Goal: Information Seeking & Learning: Learn about a topic

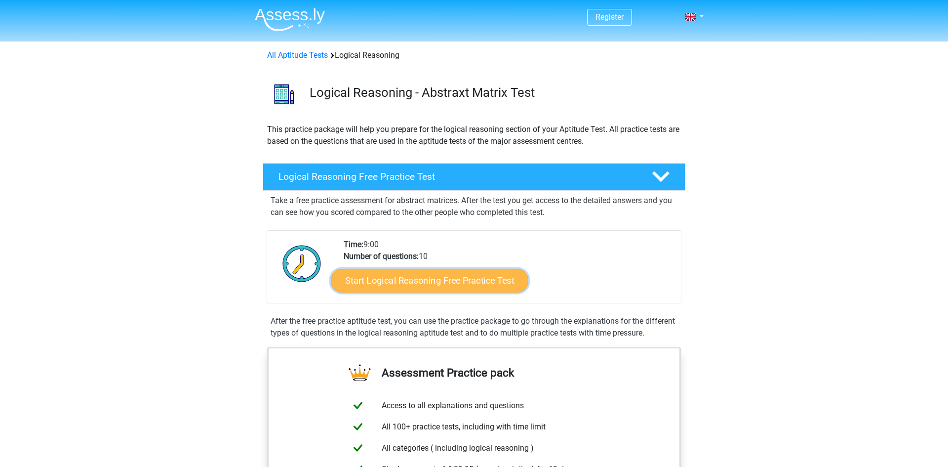
click at [473, 281] on link "Start Logical Reasoning Free Practice Test" at bounding box center [430, 280] width 198 height 24
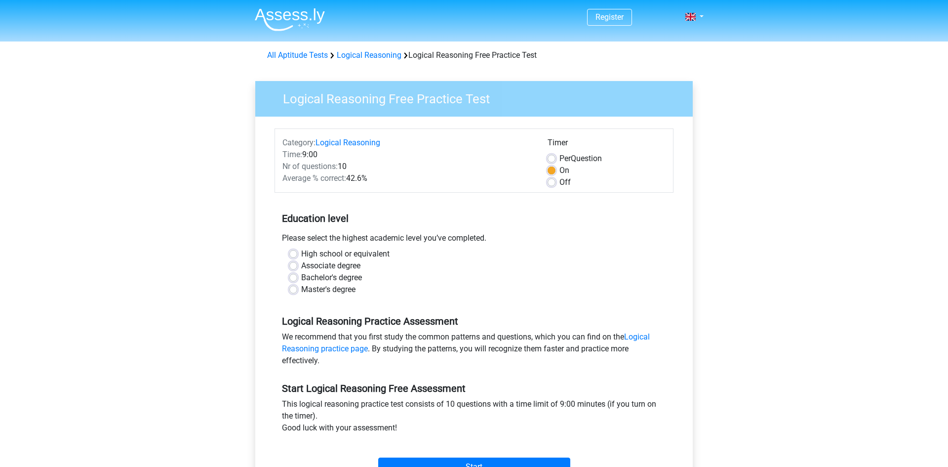
click at [299, 278] on div "Bachelor's degree" at bounding box center [473, 278] width 369 height 12
click at [301, 277] on label "Bachelor's degree" at bounding box center [331, 278] width 61 height 12
click at [295, 277] on input "Bachelor's degree" at bounding box center [293, 277] width 8 height 10
radio input "true"
click at [520, 462] on input "Start" at bounding box center [474, 466] width 192 height 19
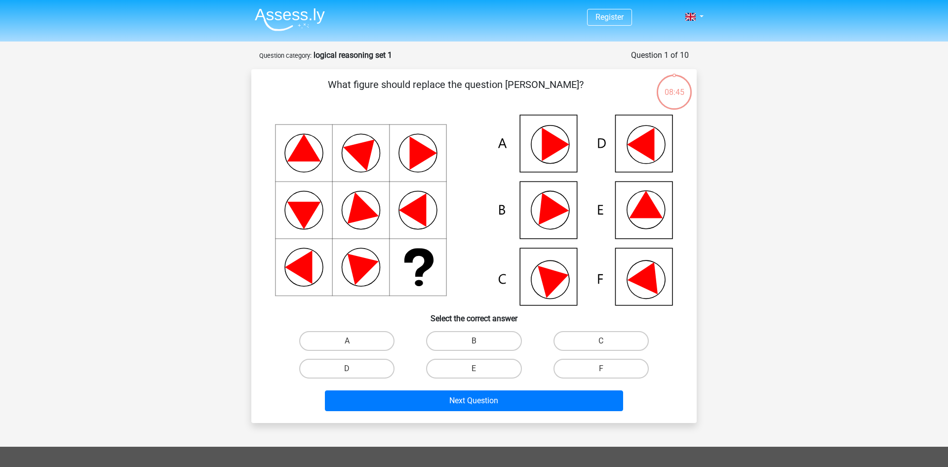
click at [650, 147] on icon at bounding box center [640, 145] width 27 height 34
click at [356, 364] on label "D" at bounding box center [346, 369] width 95 height 20
click at [354, 368] on input "D" at bounding box center [350, 371] width 6 height 6
radio input "true"
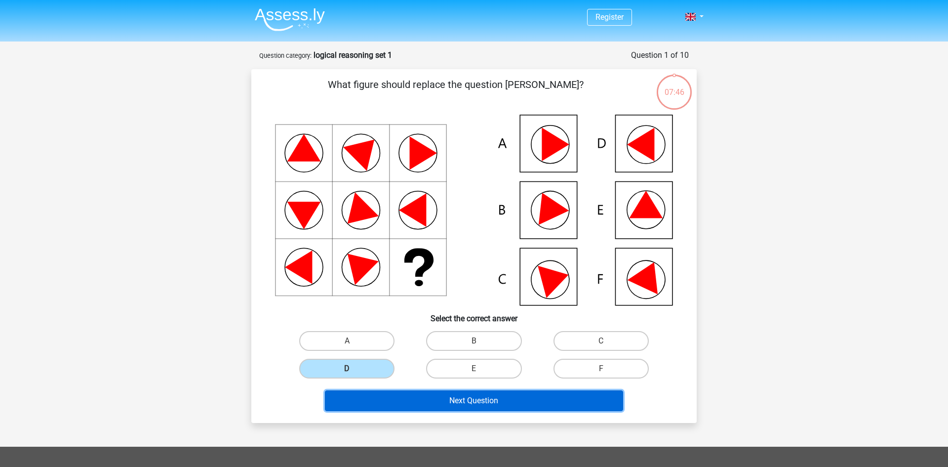
click at [387, 401] on button "Next Question" at bounding box center [474, 400] width 299 height 21
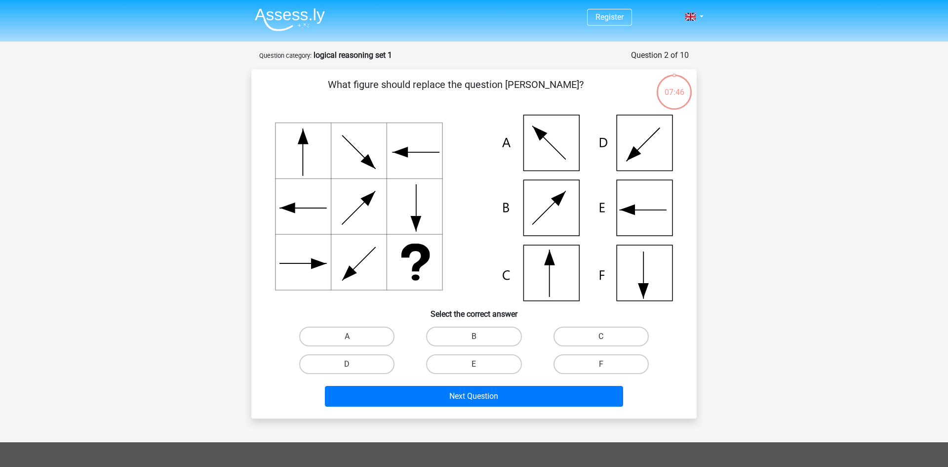
scroll to position [49, 0]
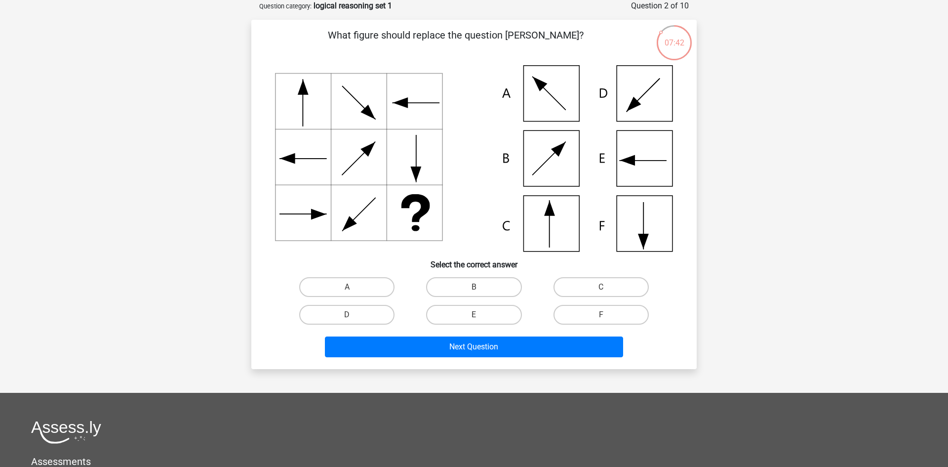
click at [566, 233] on icon at bounding box center [474, 158] width 398 height 186
click at [597, 284] on label "C" at bounding box center [601, 287] width 95 height 20
click at [601, 287] on input "C" at bounding box center [604, 290] width 6 height 6
radio input "true"
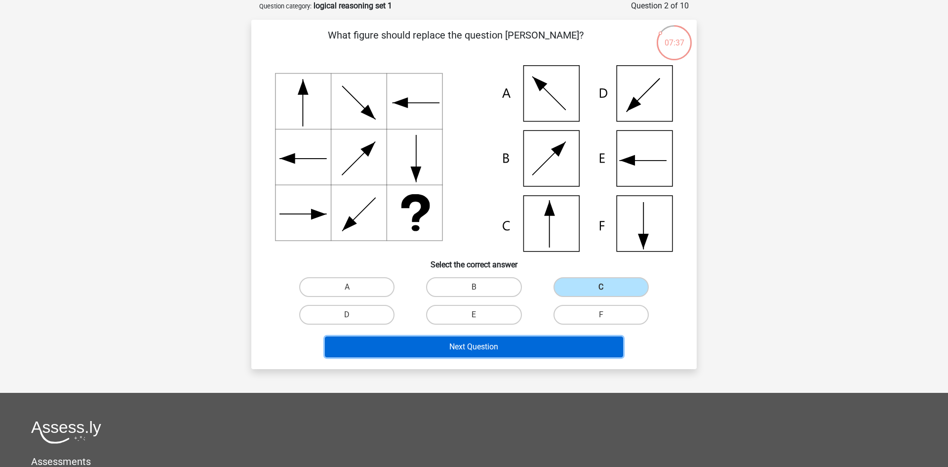
click at [578, 341] on button "Next Question" at bounding box center [474, 346] width 299 height 21
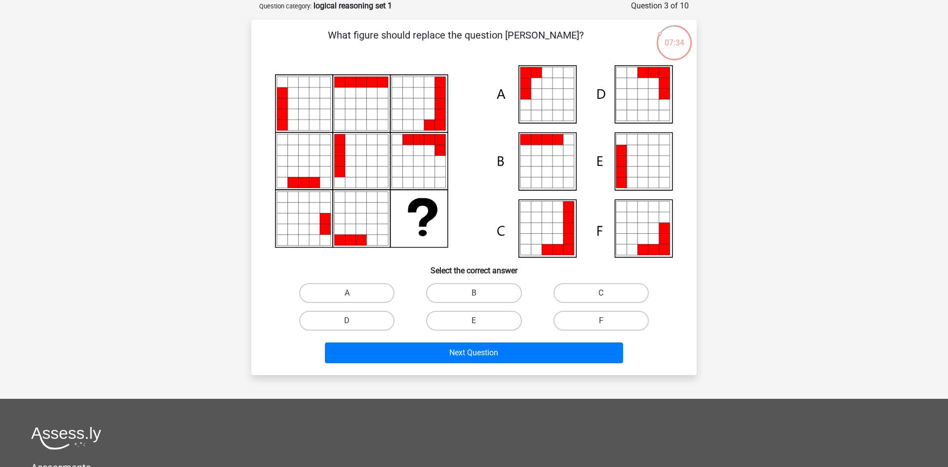
click at [568, 235] on icon at bounding box center [568, 239] width 11 height 11
click at [579, 293] on label "C" at bounding box center [601, 293] width 95 height 20
click at [601, 293] on input "C" at bounding box center [604, 296] width 6 height 6
radio input "true"
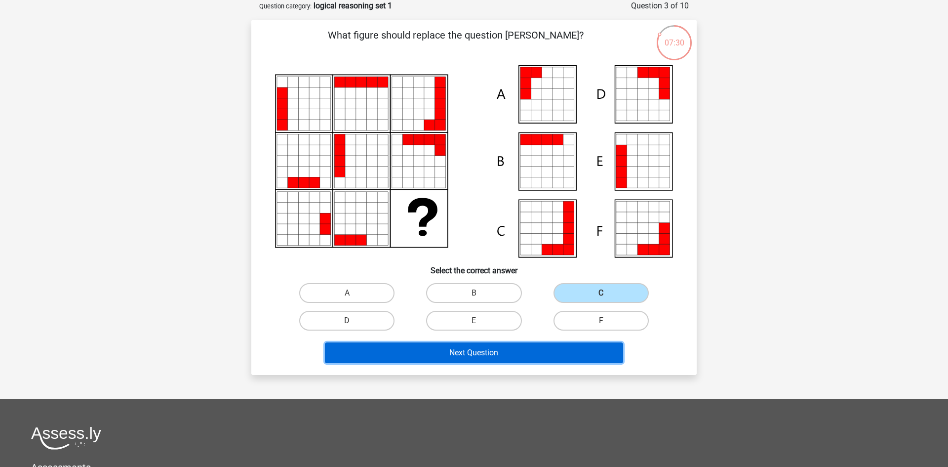
click at [553, 352] on button "Next Question" at bounding box center [474, 352] width 299 height 21
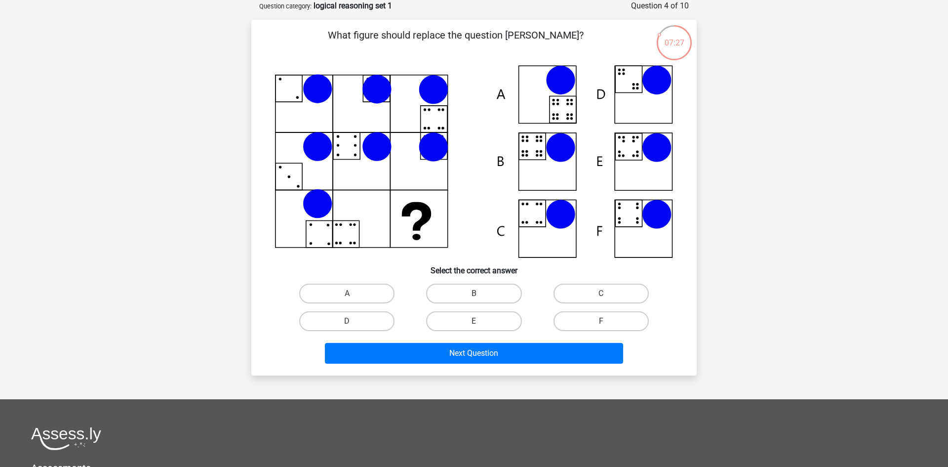
click at [638, 212] on icon at bounding box center [474, 161] width 398 height 193
click at [569, 302] on label "C" at bounding box center [601, 293] width 95 height 20
click at [601, 300] on input "C" at bounding box center [604, 296] width 6 height 6
radio input "true"
click at [559, 340] on div "Next Question" at bounding box center [474, 351] width 414 height 33
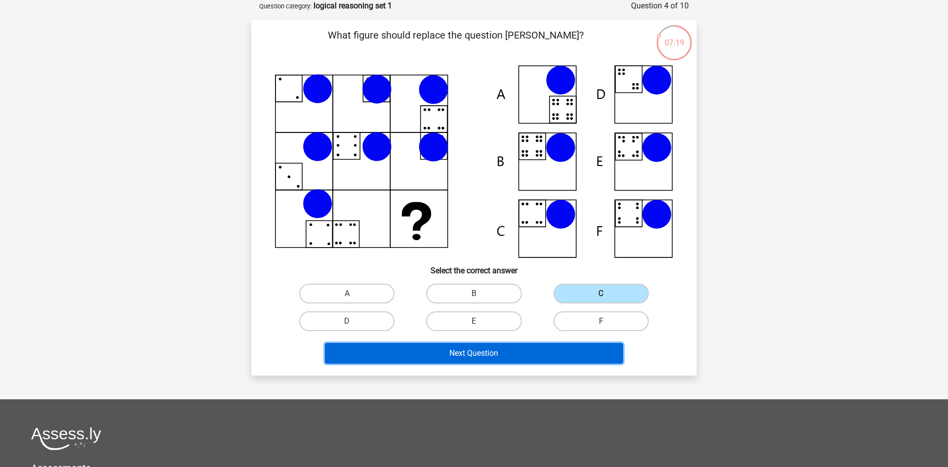
click at [558, 346] on button "Next Question" at bounding box center [474, 353] width 299 height 21
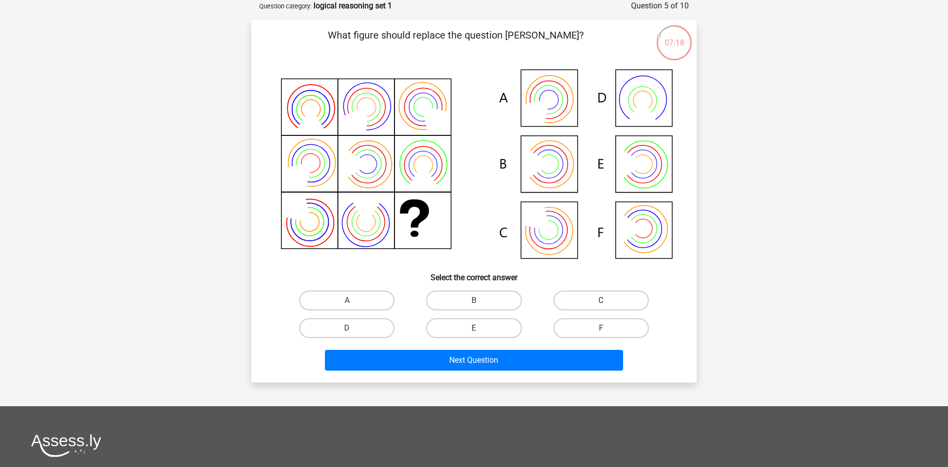
click at [593, 294] on label "C" at bounding box center [601, 300] width 95 height 20
click at [601, 300] on input "C" at bounding box center [604, 303] width 6 height 6
radio input "true"
click at [593, 294] on label "C" at bounding box center [601, 300] width 95 height 20
click at [601, 300] on input "C" at bounding box center [604, 303] width 6 height 6
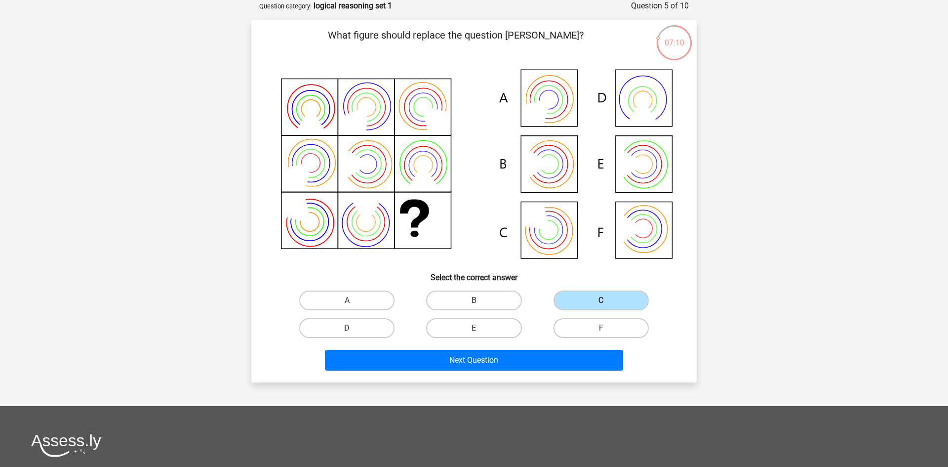
click at [495, 293] on label "B" at bounding box center [473, 300] width 95 height 20
click at [480, 300] on input "B" at bounding box center [477, 303] width 6 height 6
radio input "true"
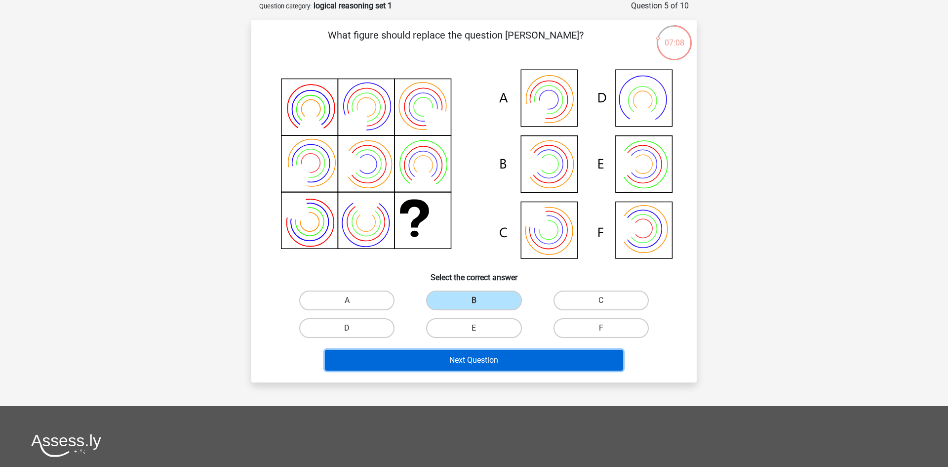
click at [500, 366] on button "Next Question" at bounding box center [474, 360] width 299 height 21
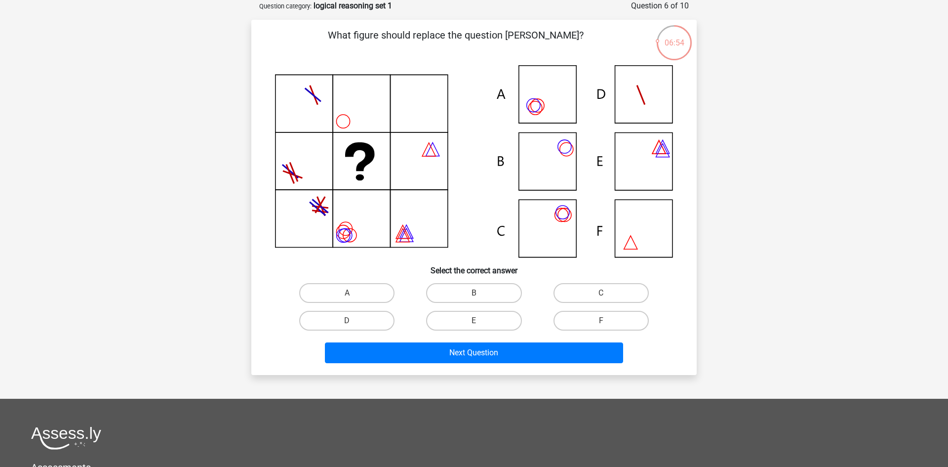
click at [629, 243] on icon at bounding box center [474, 161] width 398 height 192
click at [449, 316] on label "E" at bounding box center [473, 321] width 95 height 20
click at [474, 320] on input "E" at bounding box center [477, 323] width 6 height 6
radio input "true"
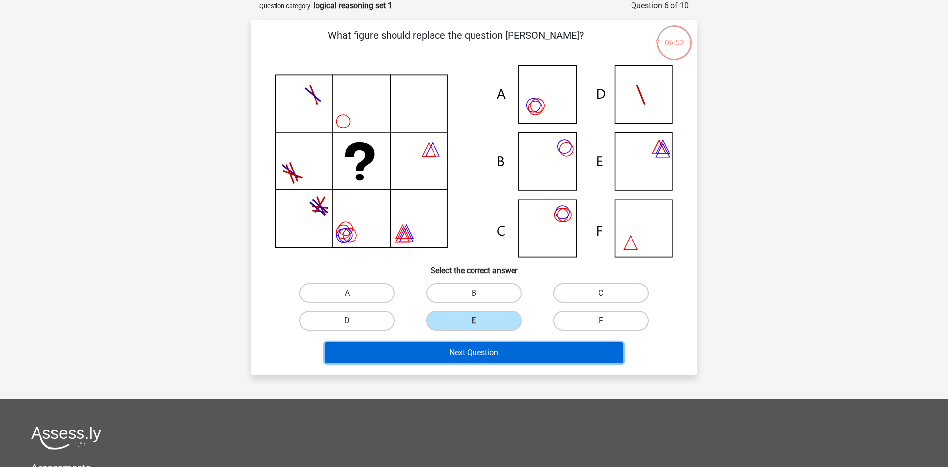
click at [447, 353] on button "Next Question" at bounding box center [474, 352] width 299 height 21
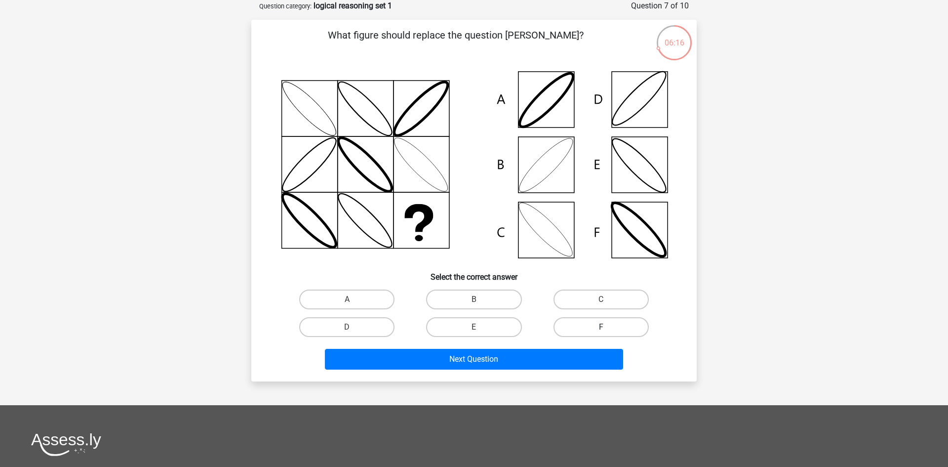
click at [581, 319] on label "F" at bounding box center [601, 327] width 95 height 20
click at [601, 327] on input "F" at bounding box center [604, 330] width 6 height 6
radio input "true"
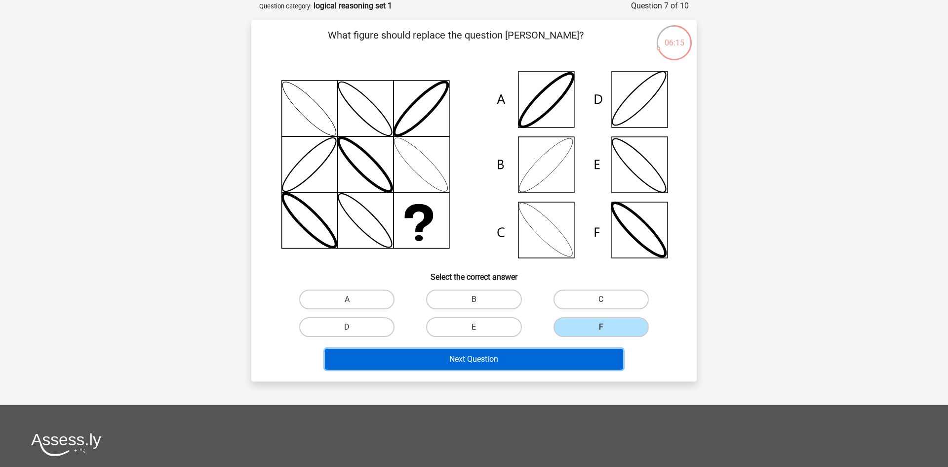
click at [585, 360] on button "Next Question" at bounding box center [474, 359] width 299 height 21
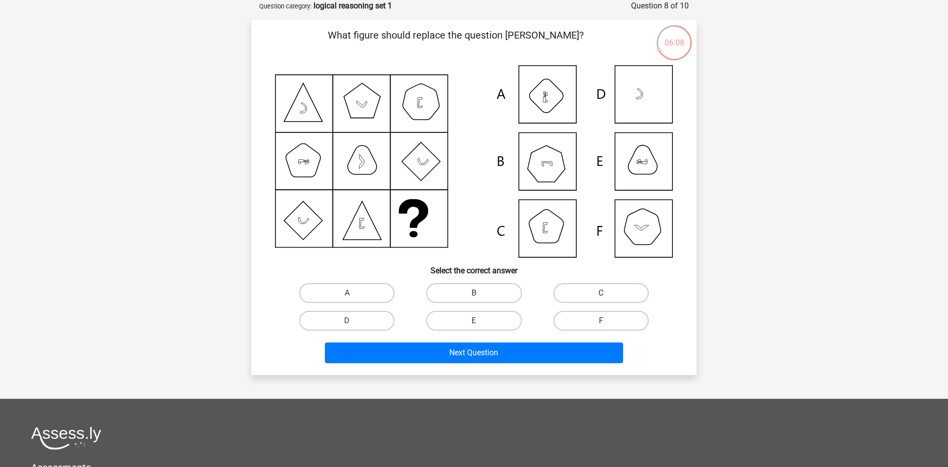
click at [582, 292] on label "C" at bounding box center [601, 293] width 95 height 20
click at [601, 293] on input "C" at bounding box center [604, 296] width 6 height 6
radio input "true"
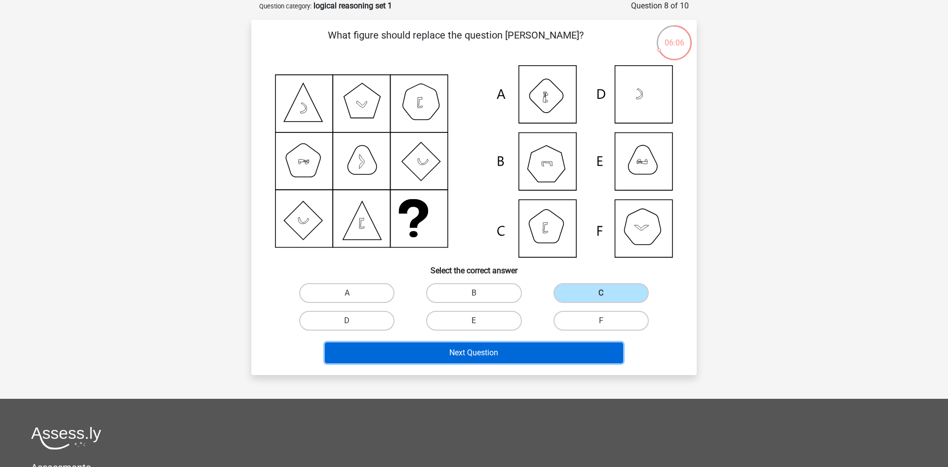
click at [567, 349] on button "Next Question" at bounding box center [474, 352] width 299 height 21
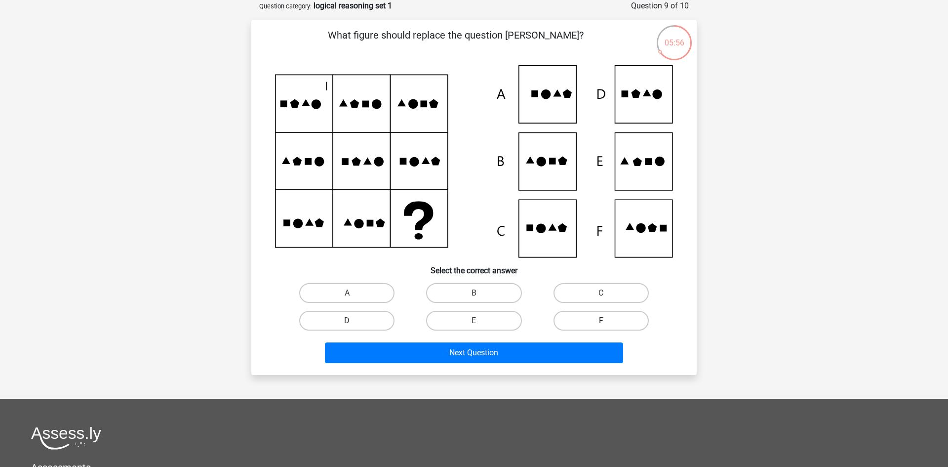
click at [583, 322] on label "F" at bounding box center [601, 321] width 95 height 20
click at [601, 322] on input "F" at bounding box center [604, 323] width 6 height 6
radio input "true"
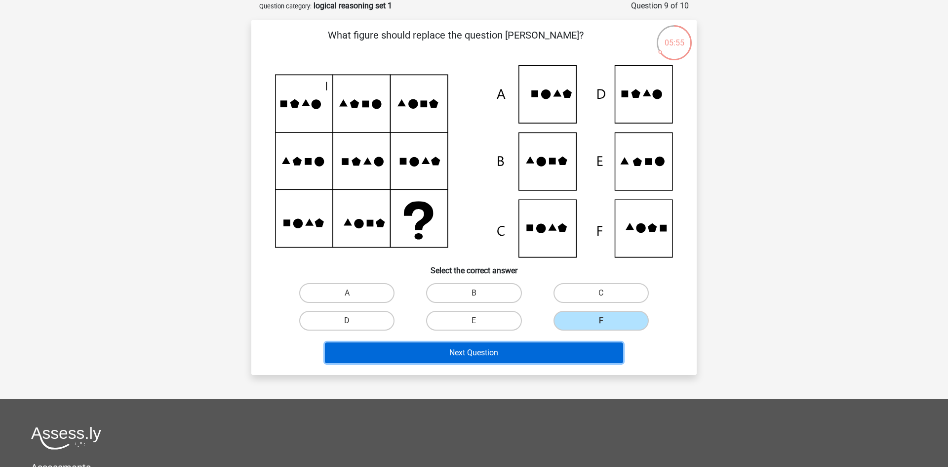
click at [578, 352] on button "Next Question" at bounding box center [474, 352] width 299 height 21
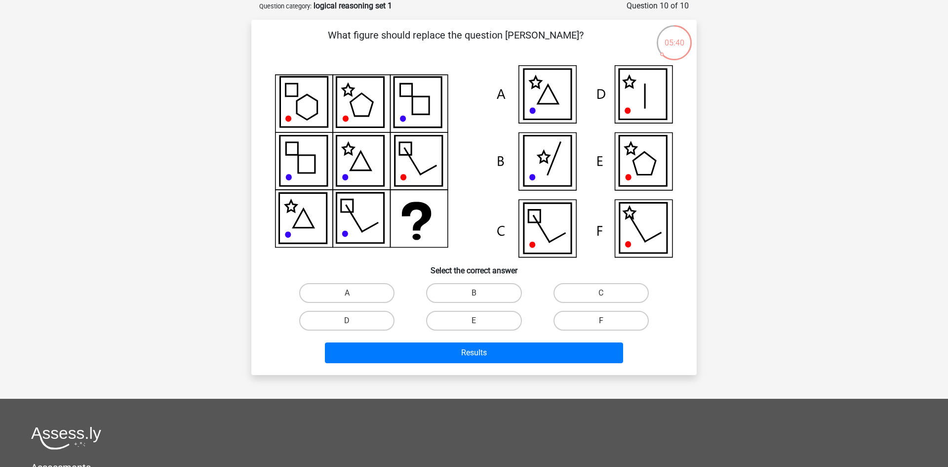
click at [574, 319] on label "F" at bounding box center [601, 321] width 95 height 20
click at [601, 320] on input "F" at bounding box center [604, 323] width 6 height 6
radio input "true"
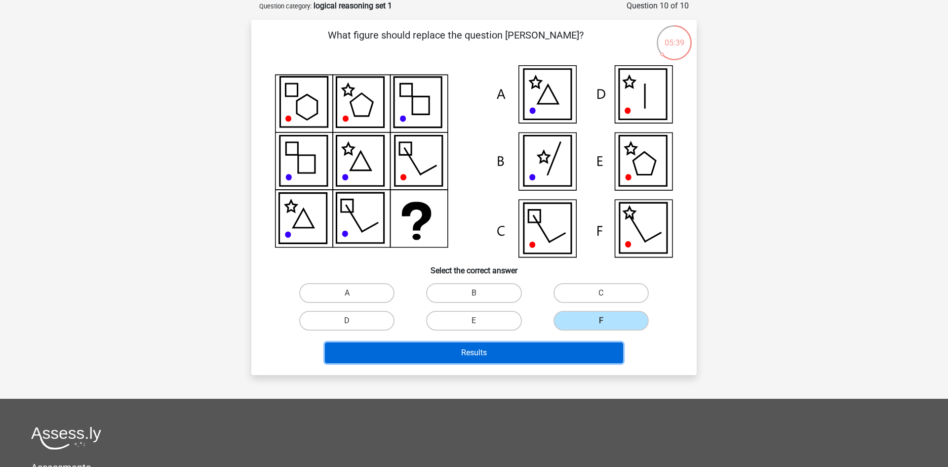
click at [570, 342] on button "Results" at bounding box center [474, 352] width 299 height 21
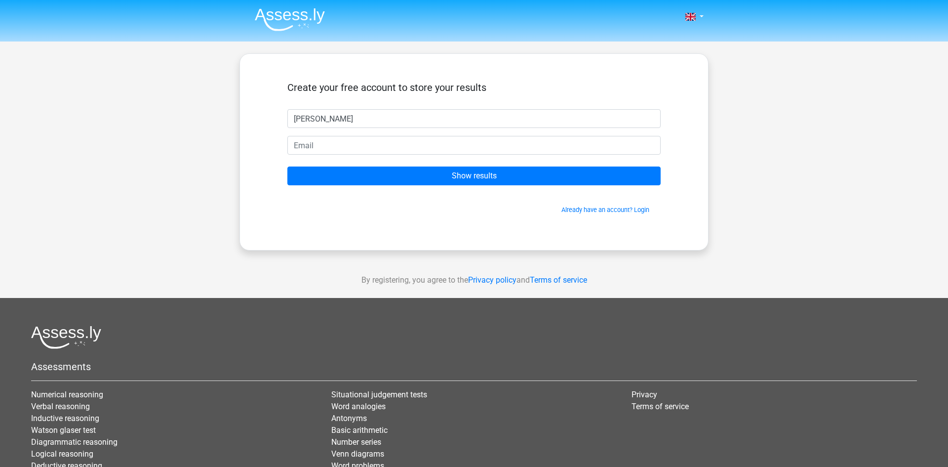
type input "jackie"
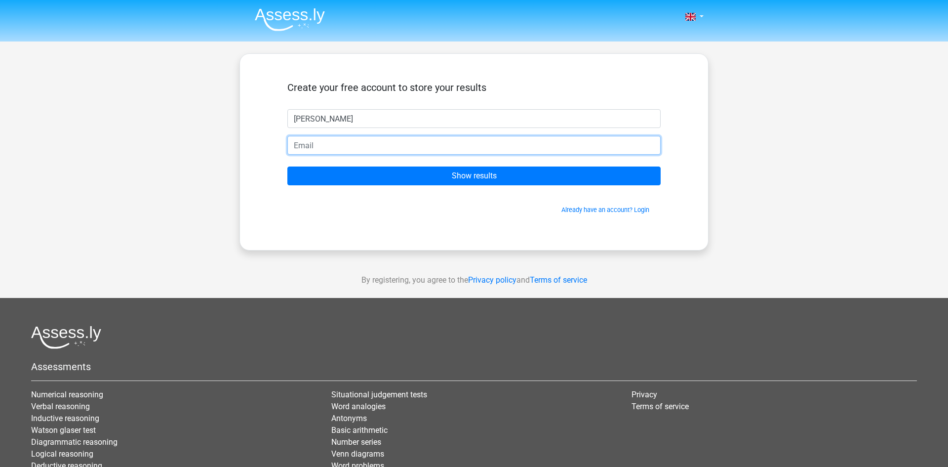
click at [480, 152] on input "email" at bounding box center [473, 145] width 373 height 19
type input "jackie.nicholls21@gmail.com"
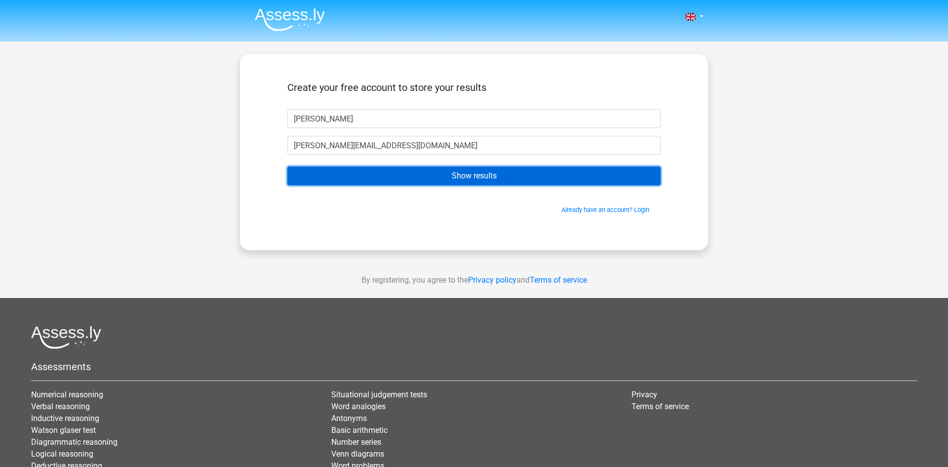
click at [393, 179] on input "Show results" at bounding box center [473, 175] width 373 height 19
